Goal: Transaction & Acquisition: Purchase product/service

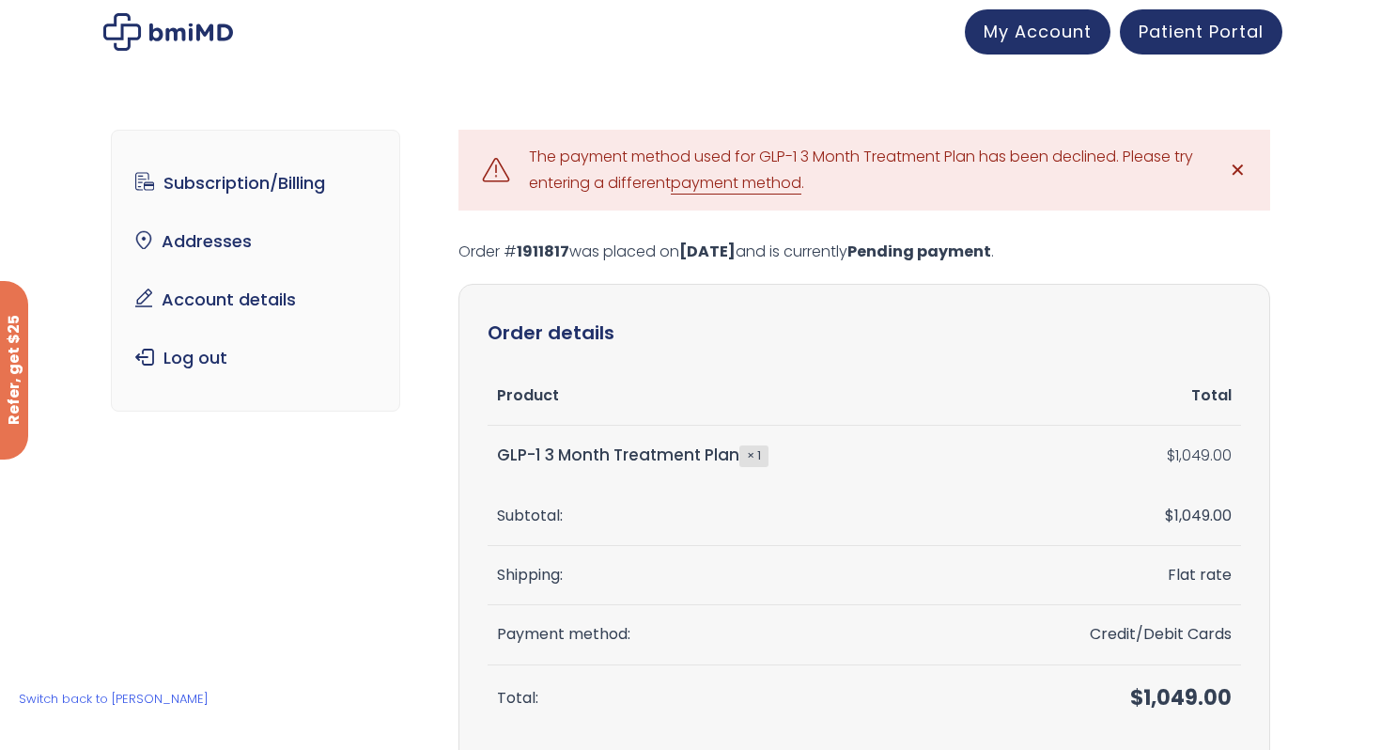
click at [737, 182] on link "payment method" at bounding box center [736, 183] width 131 height 23
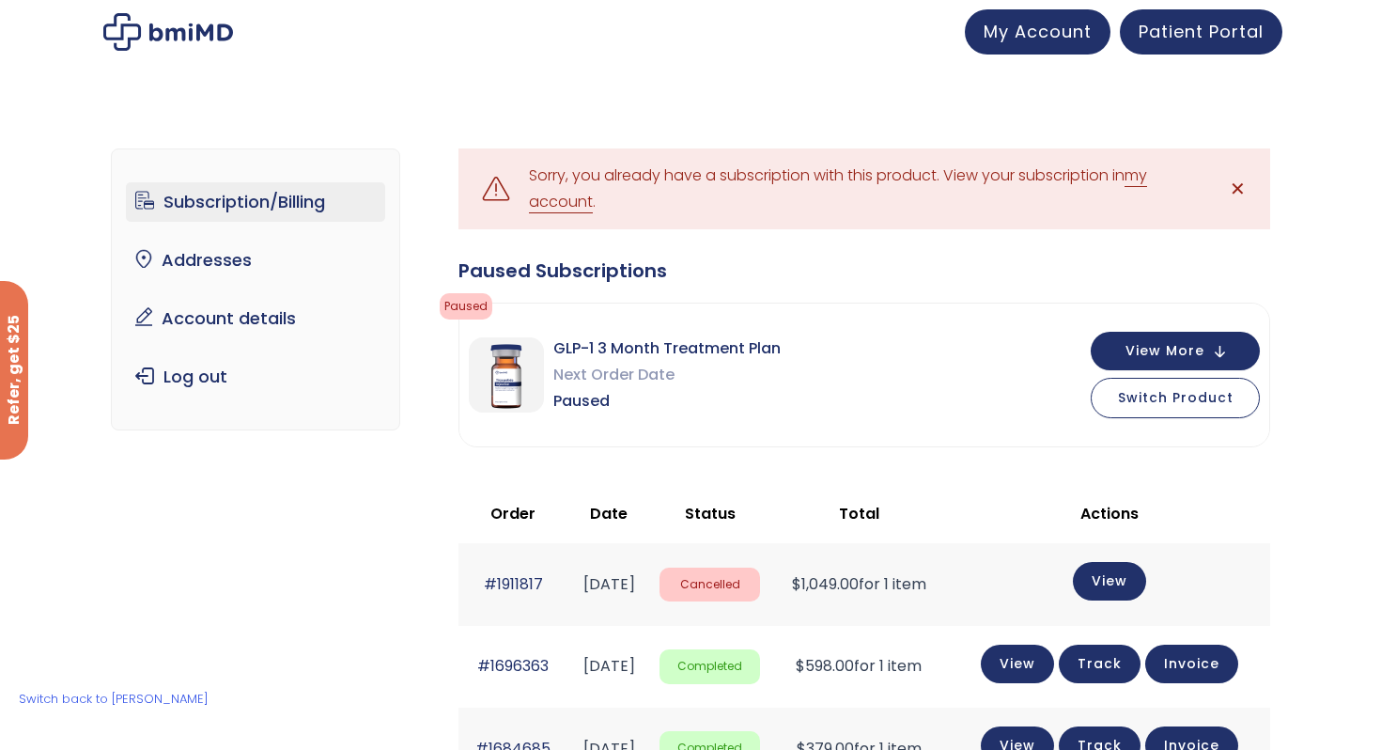
scroll to position [1, 0]
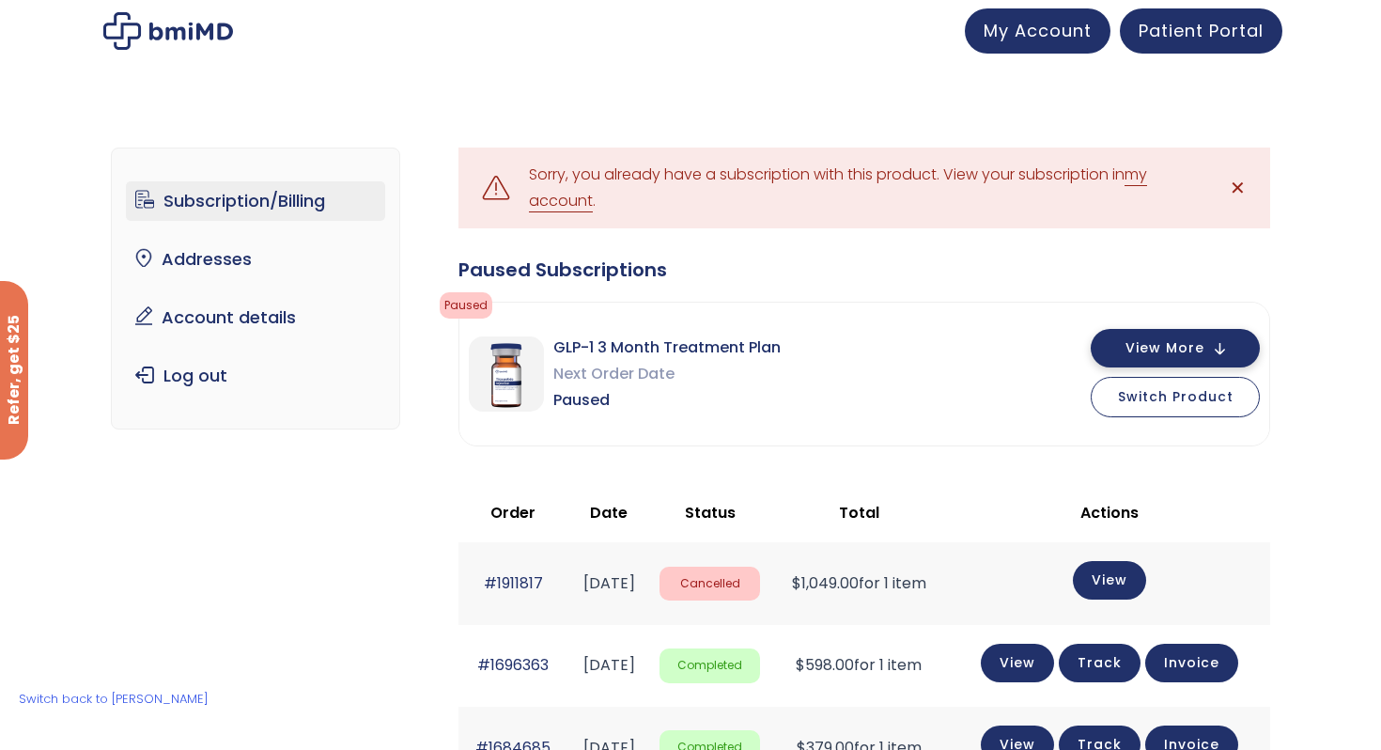
click at [1132, 359] on button "View More" at bounding box center [1174, 348] width 169 height 39
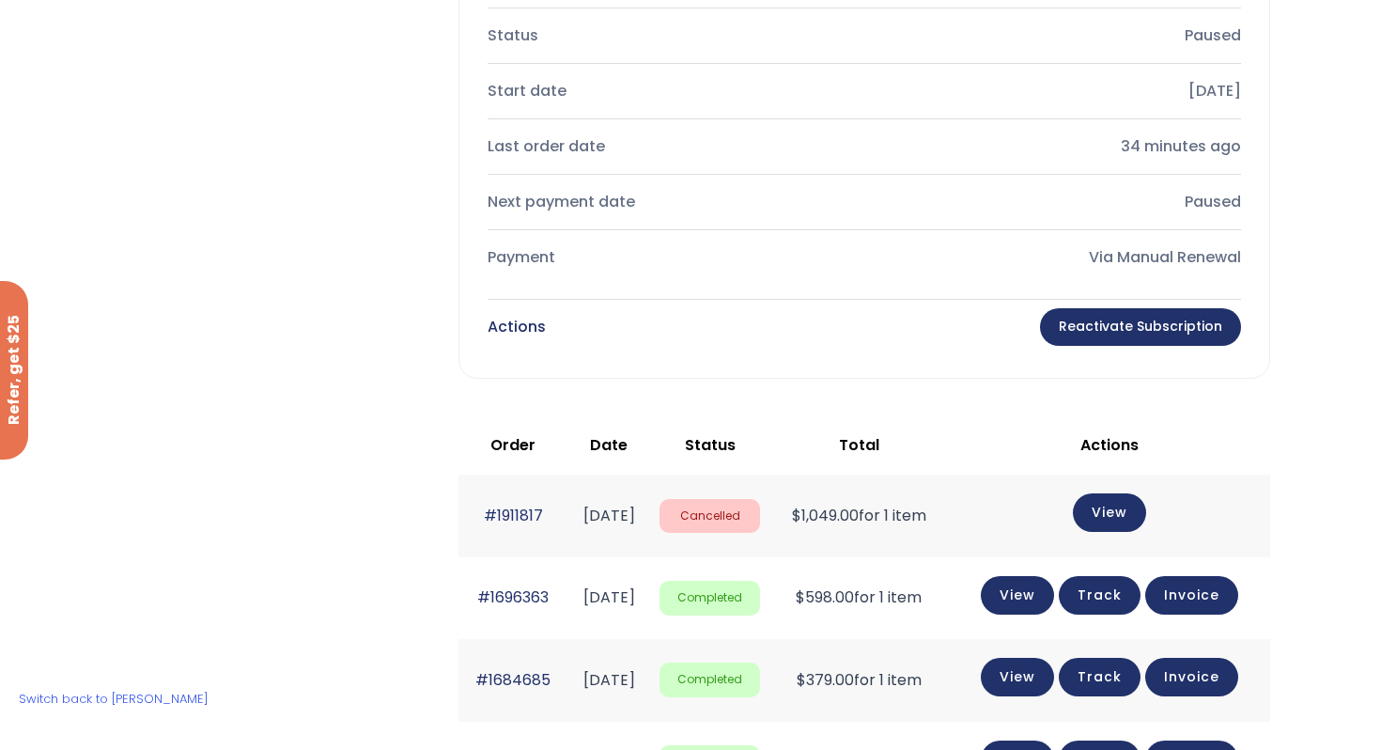
scroll to position [0, 0]
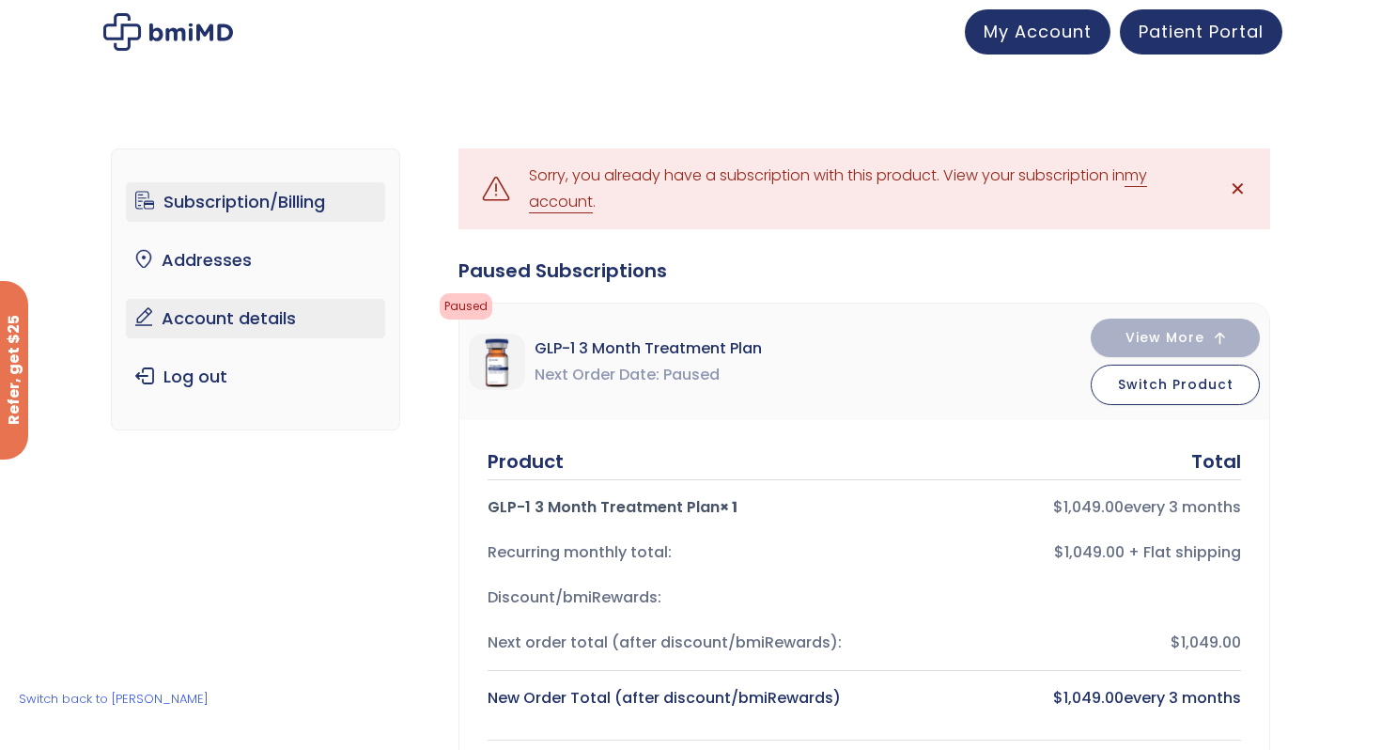
click at [251, 334] on link "Account details" at bounding box center [256, 318] width 260 height 39
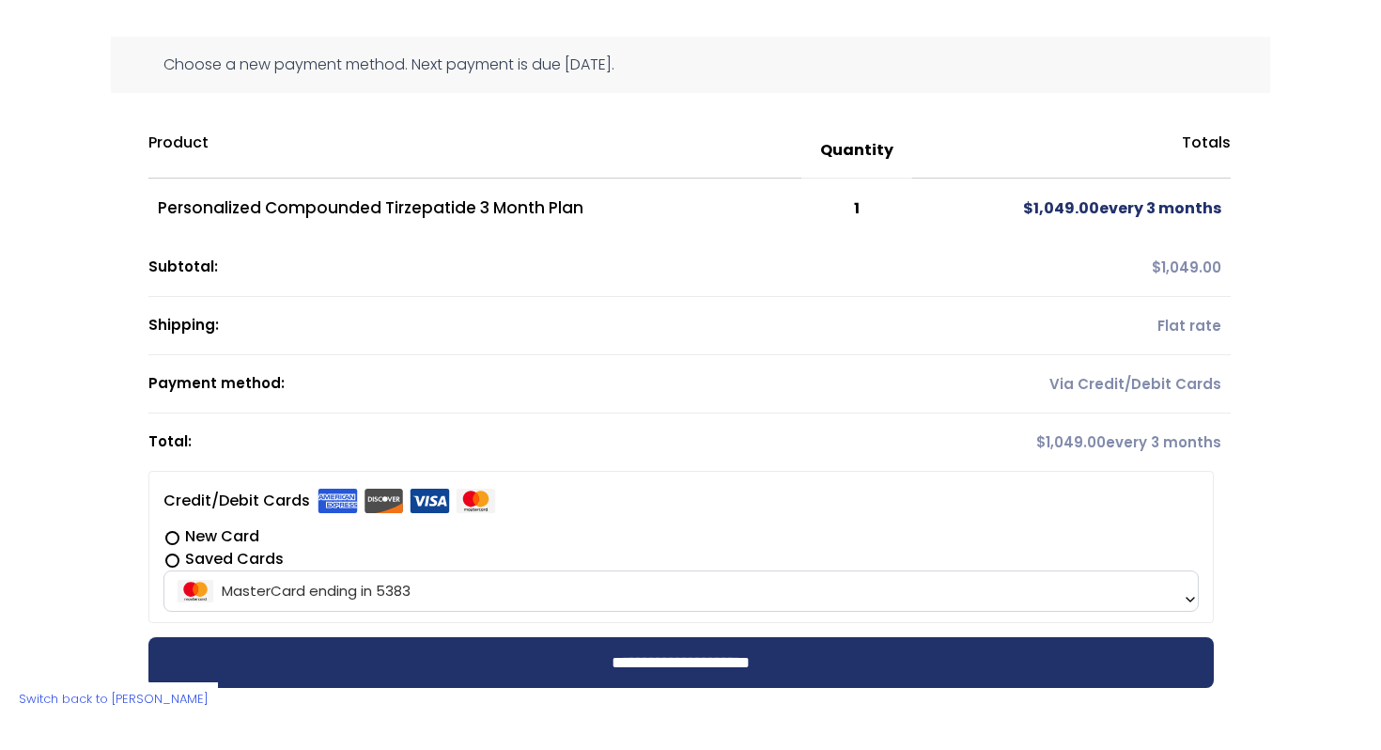
scroll to position [418, 0]
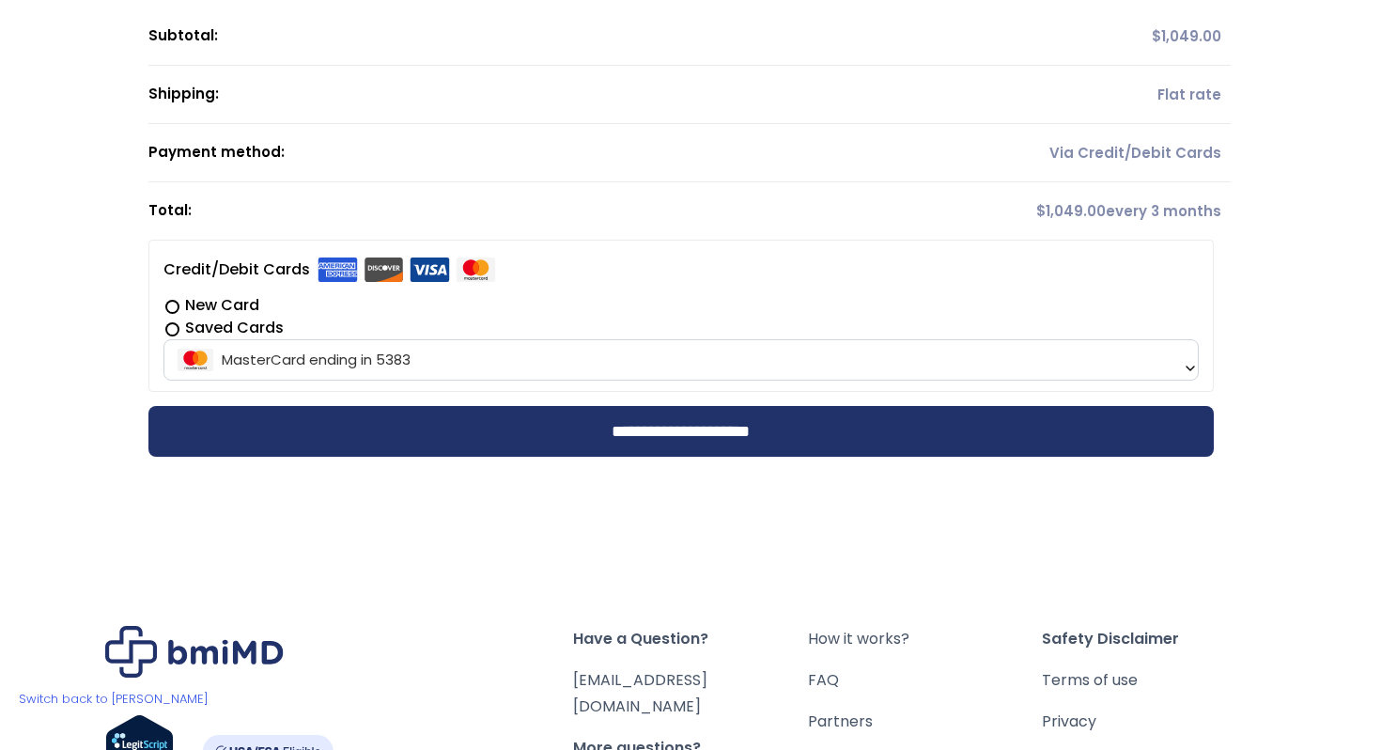
click at [243, 307] on label "New Card" at bounding box center [681, 305] width 1036 height 23
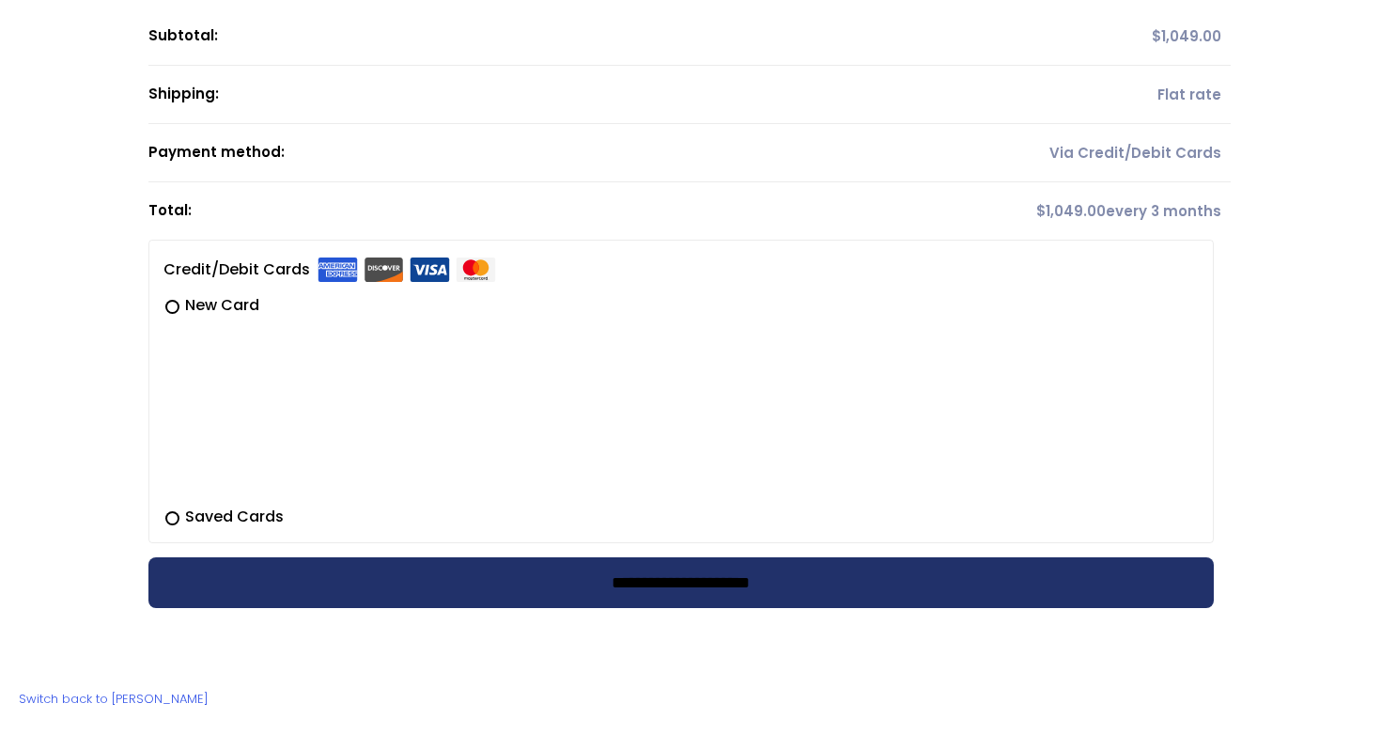
click at [619, 587] on input "**********" at bounding box center [681, 582] width 1066 height 51
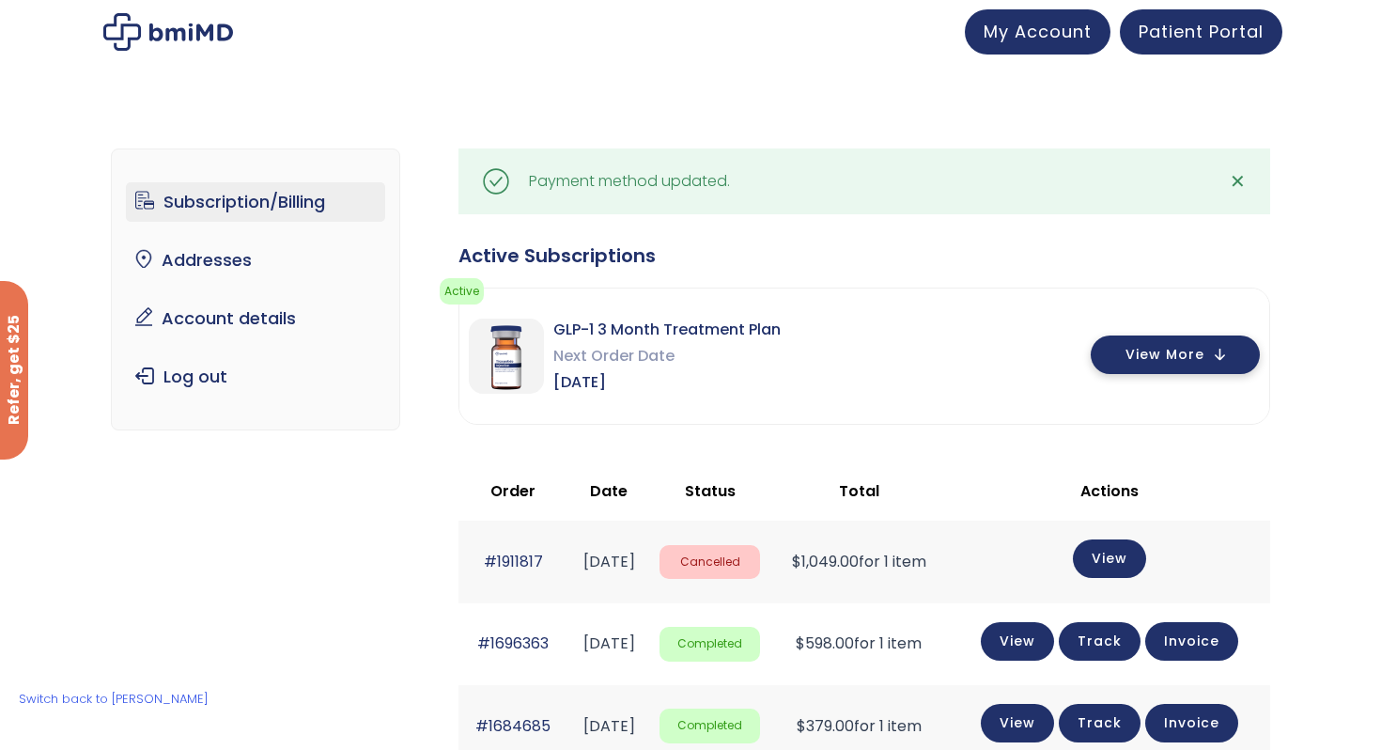
click at [1119, 363] on button "View More" at bounding box center [1174, 354] width 169 height 39
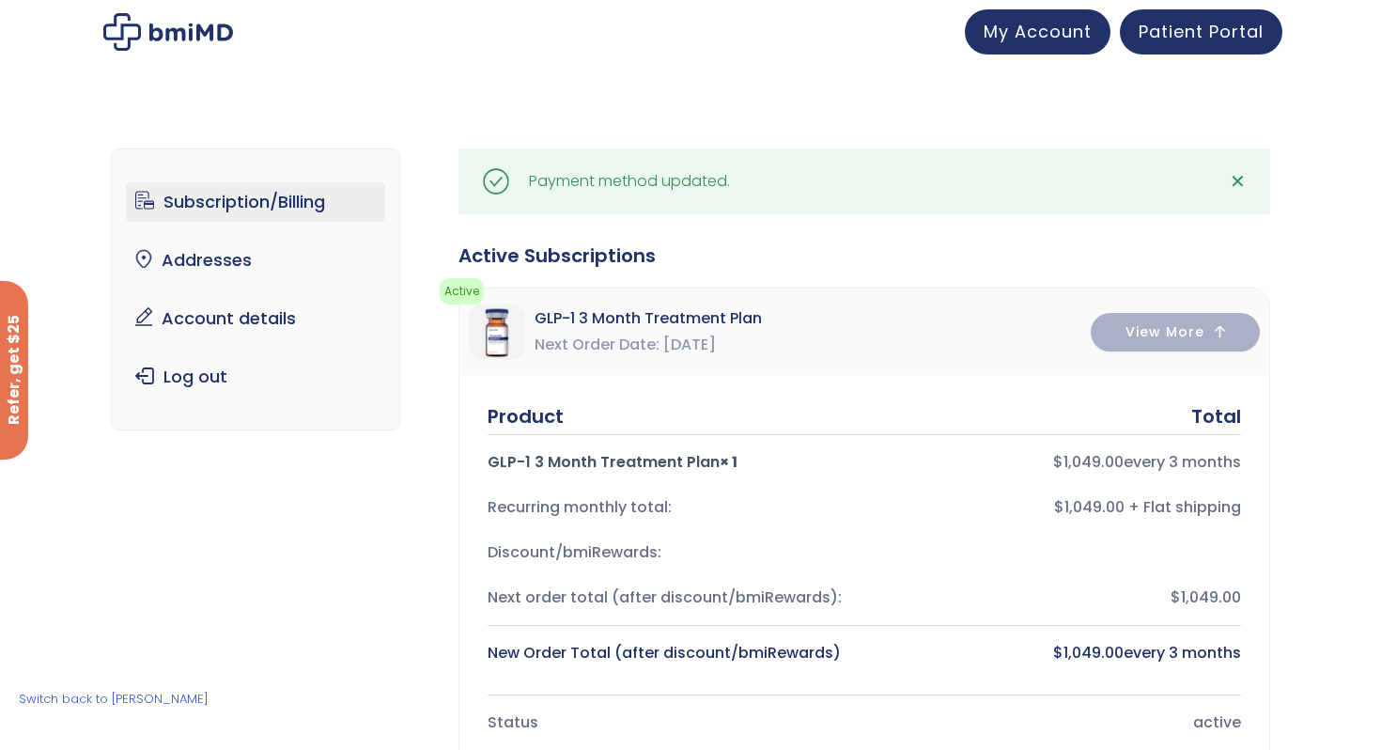
click at [192, 39] on img at bounding box center [168, 32] width 130 height 38
